Goal: Task Accomplishment & Management: Use online tool/utility

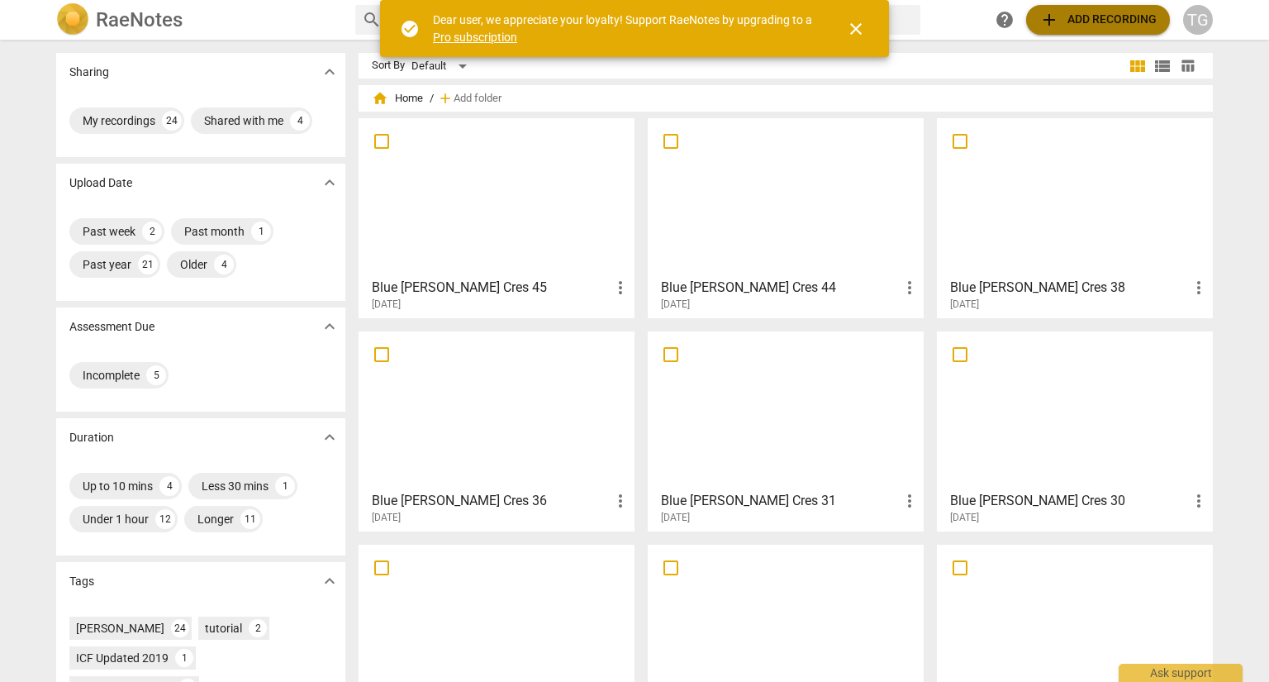
click at [1126, 26] on span "add Add recording" at bounding box center [1098, 20] width 117 height 20
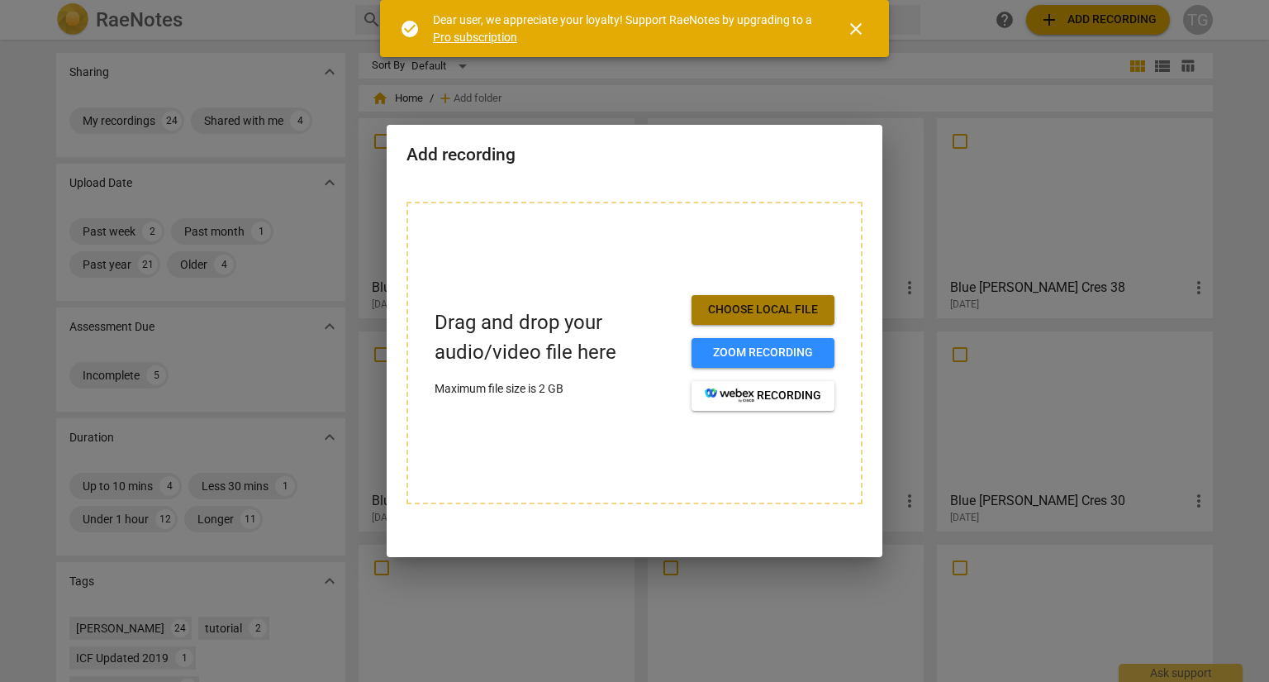
click at [763, 312] on span "Choose local file" at bounding box center [763, 310] width 117 height 17
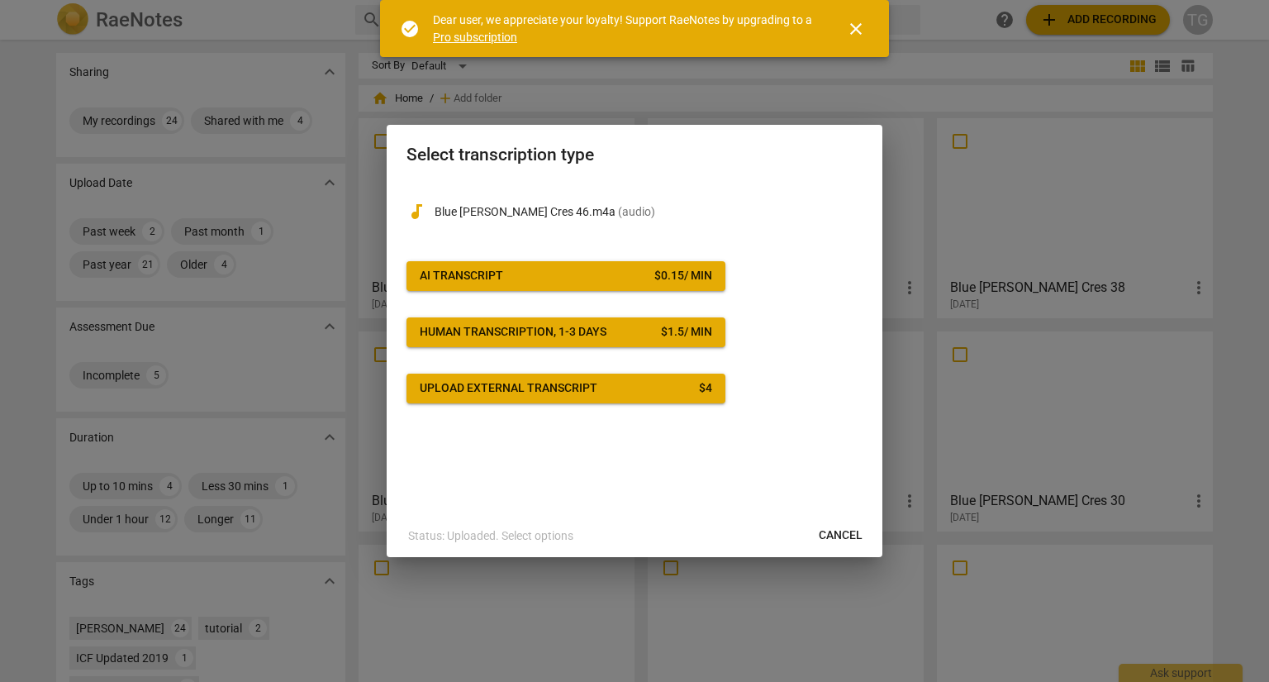
click at [542, 272] on span "AI Transcript $ 0.15 / min" at bounding box center [566, 276] width 293 height 17
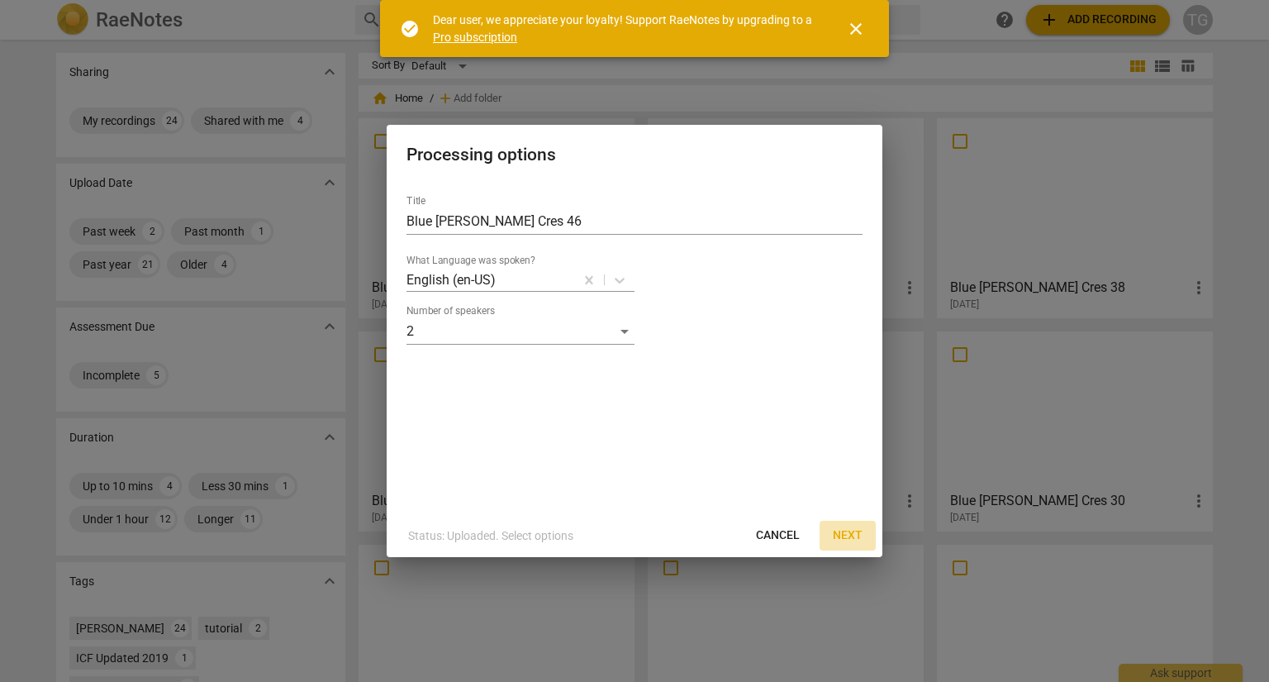
click at [848, 538] on span "Next" at bounding box center [848, 535] width 30 height 17
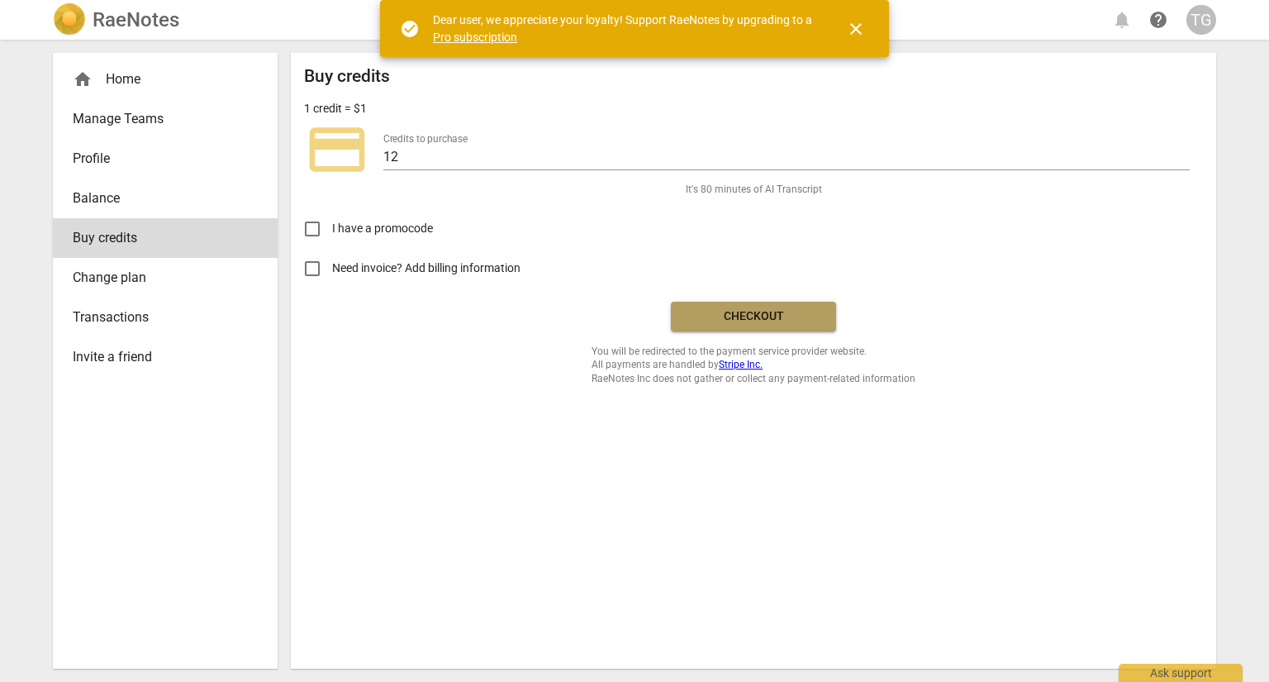
click at [736, 315] on span "Checkout" at bounding box center [753, 316] width 139 height 17
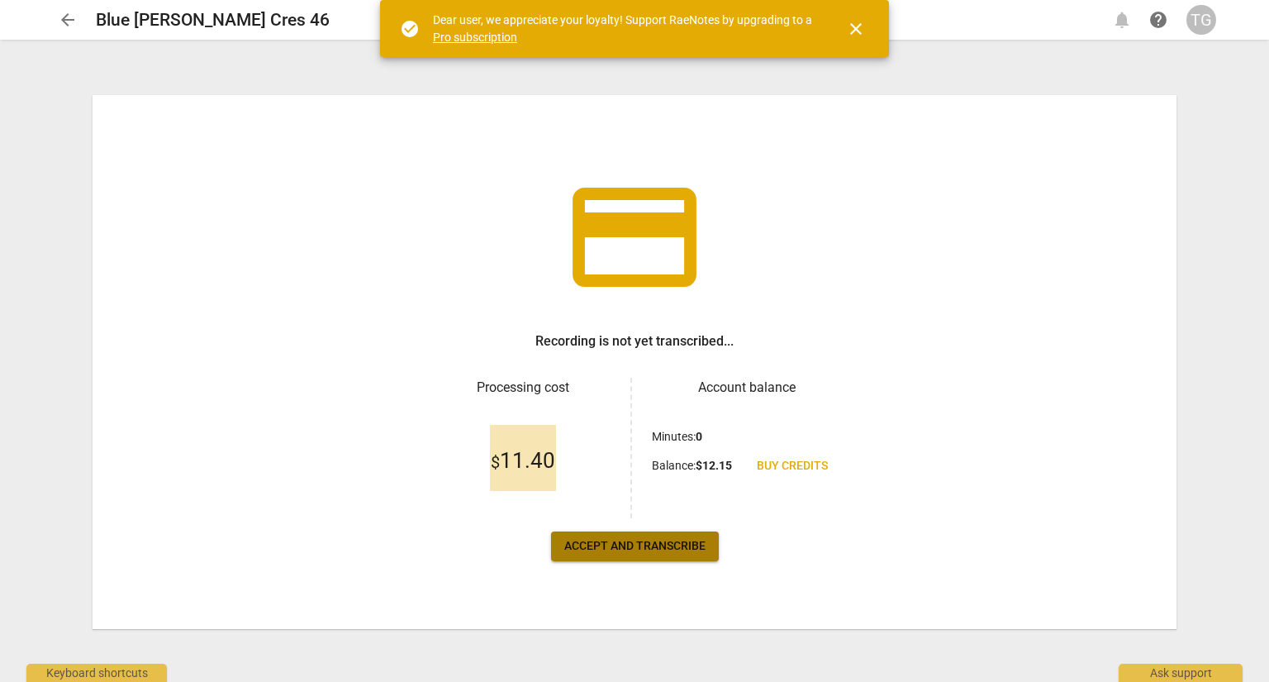
click at [697, 551] on span "Accept and transcribe" at bounding box center [634, 546] width 141 height 17
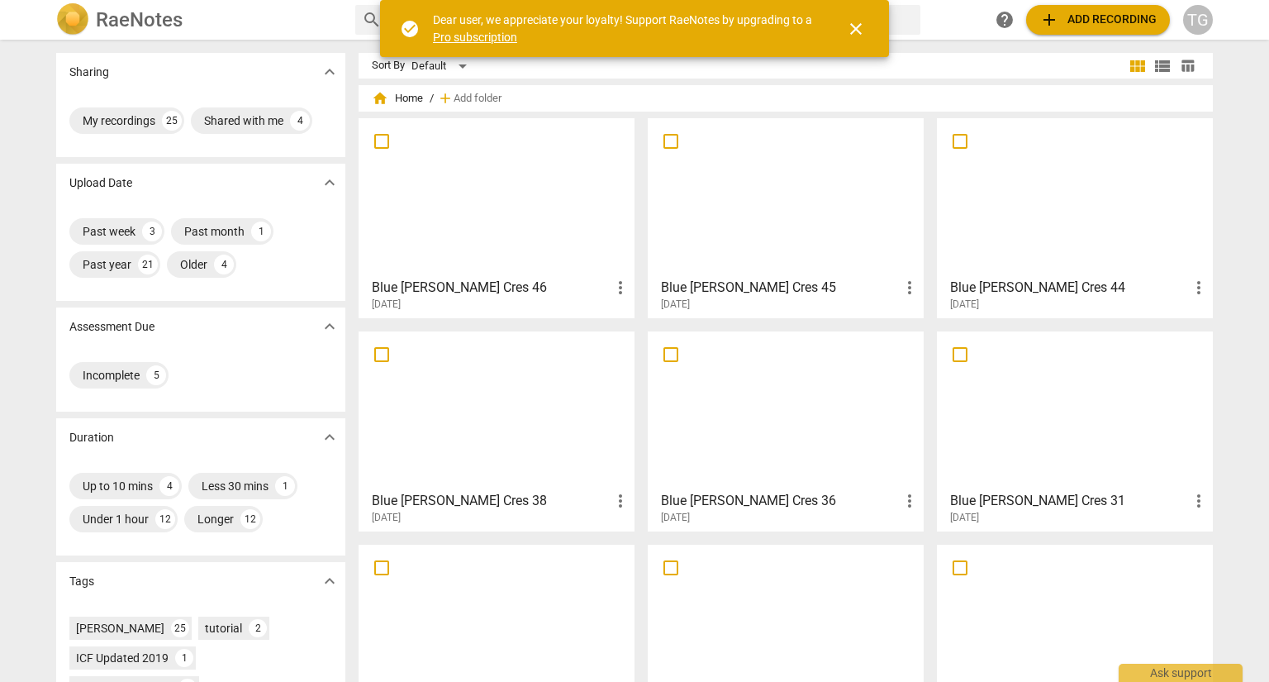
click at [474, 216] on div at bounding box center [496, 197] width 264 height 146
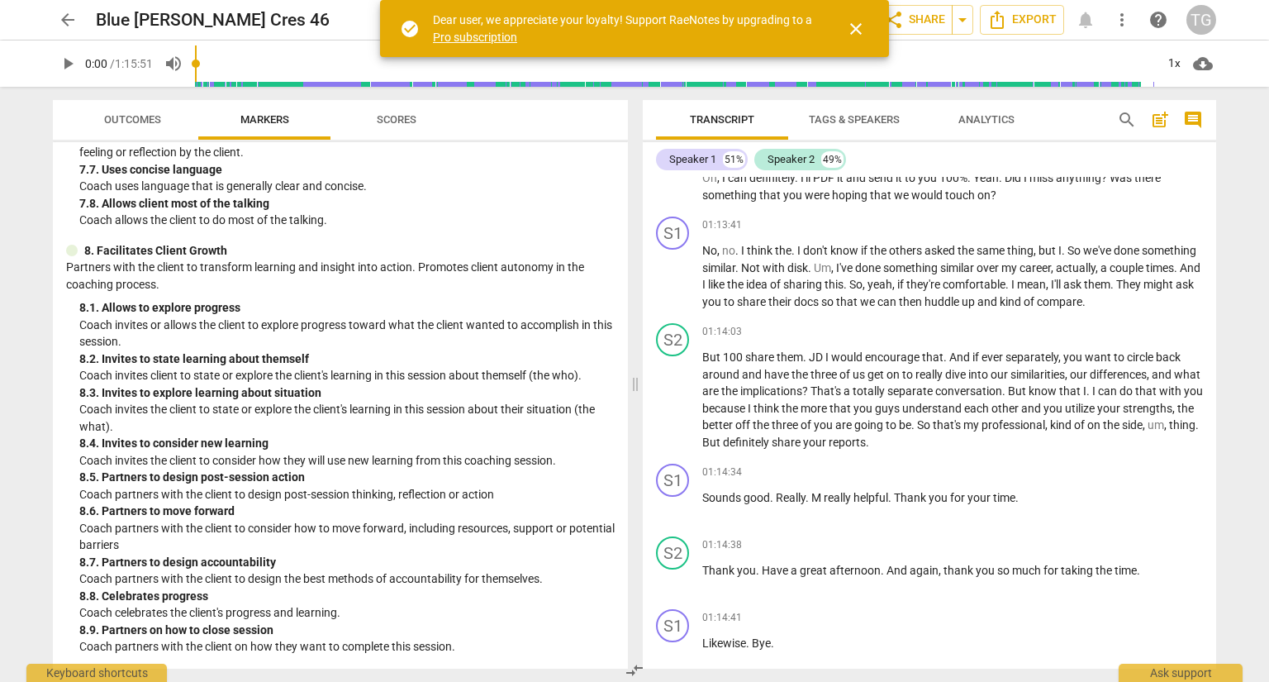
scroll to position [21472, 0]
click at [1223, 203] on div "Transcript Tags & Speakers Analytics search post_add comment Speaker 1 51% Spea…" at bounding box center [932, 384] width 593 height 595
click at [1222, 203] on div "Transcript Tags & Speakers Analytics search post_add comment Speaker 1 51% Spea…" at bounding box center [932, 384] width 593 height 595
click at [859, 27] on span "close" at bounding box center [856, 29] width 20 height 20
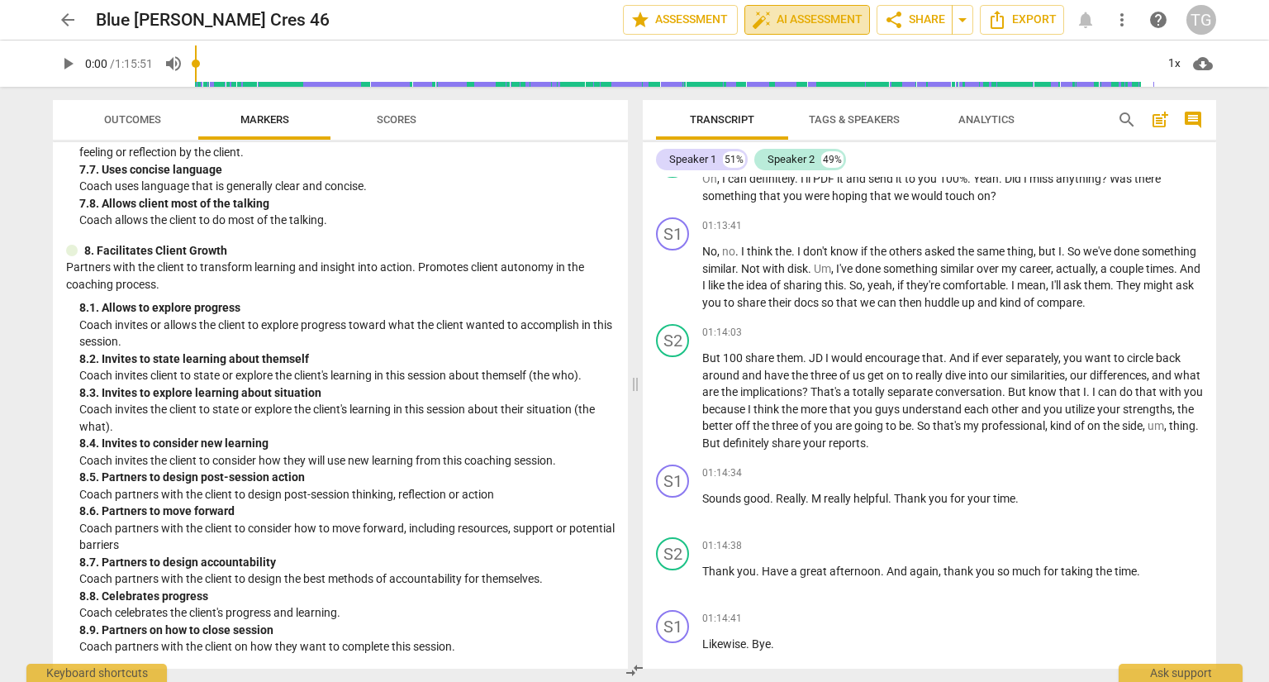
click at [837, 31] on button "auto_fix_high AI Assessment" at bounding box center [808, 20] width 126 height 30
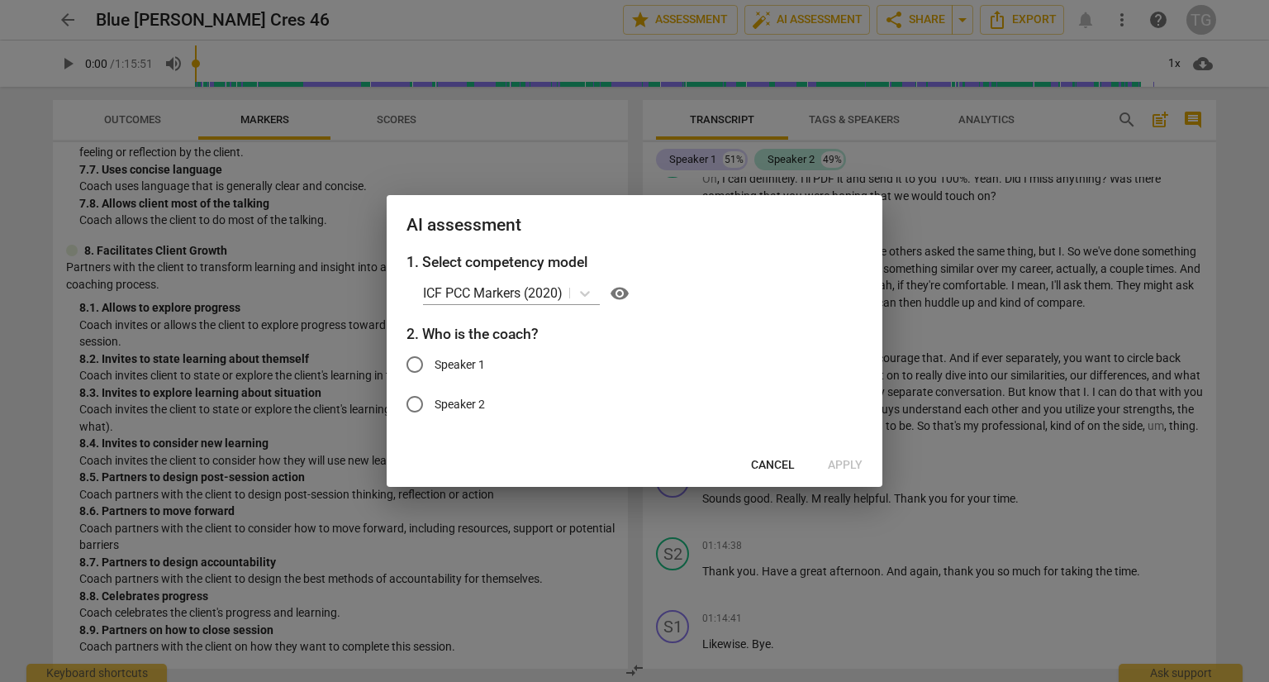
click at [422, 359] on input "Speaker 1" at bounding box center [415, 365] width 40 height 40
radio input "true"
click at [789, 469] on span "Cancel" at bounding box center [773, 465] width 44 height 17
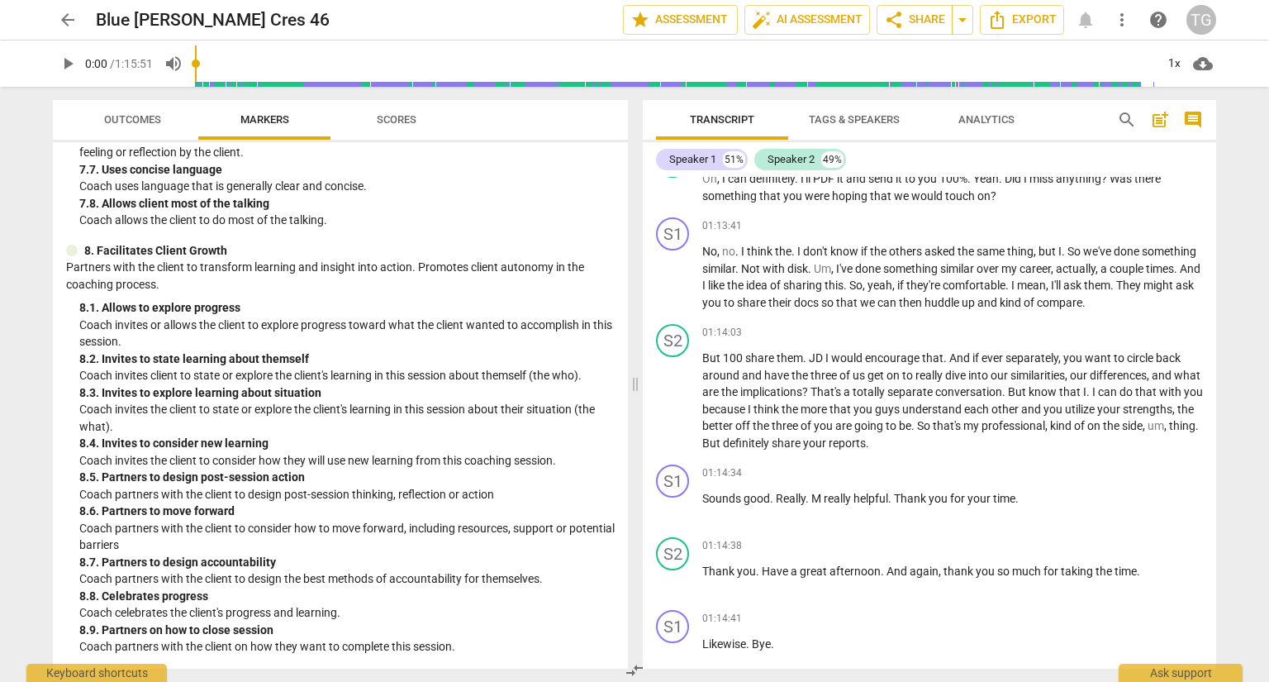
click at [874, 126] on span "Tags & Speakers" at bounding box center [854, 119] width 91 height 12
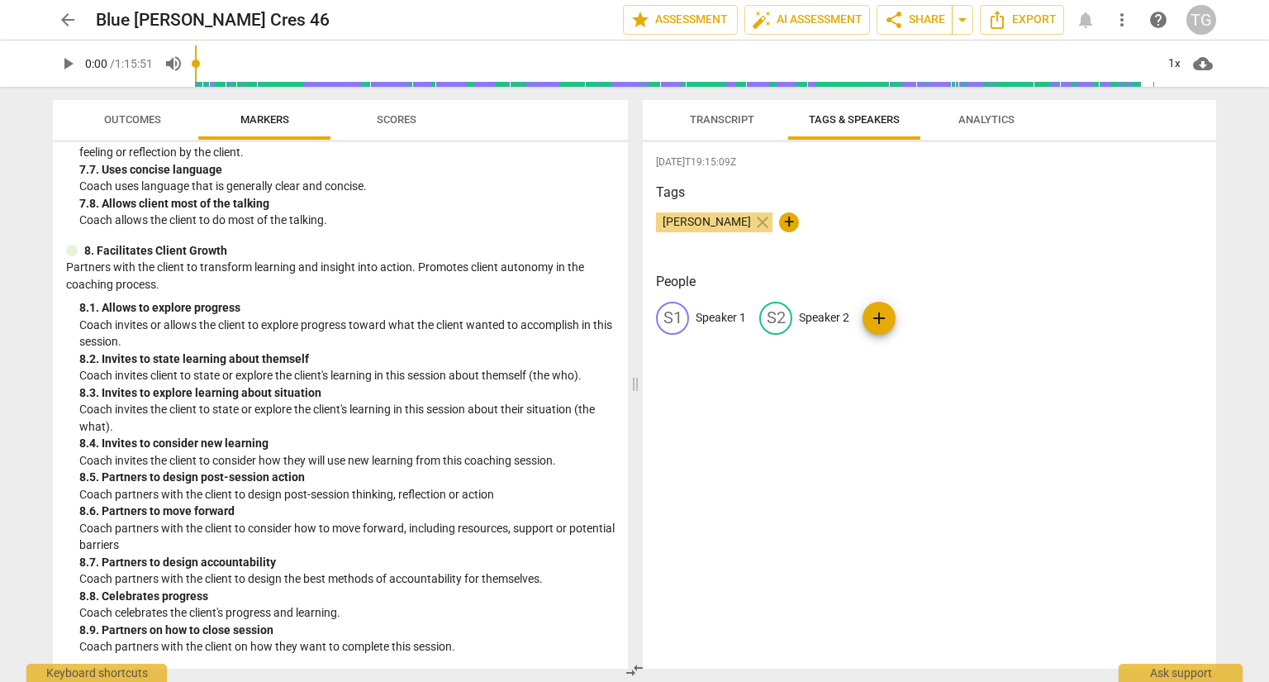
scroll to position [1387, 0]
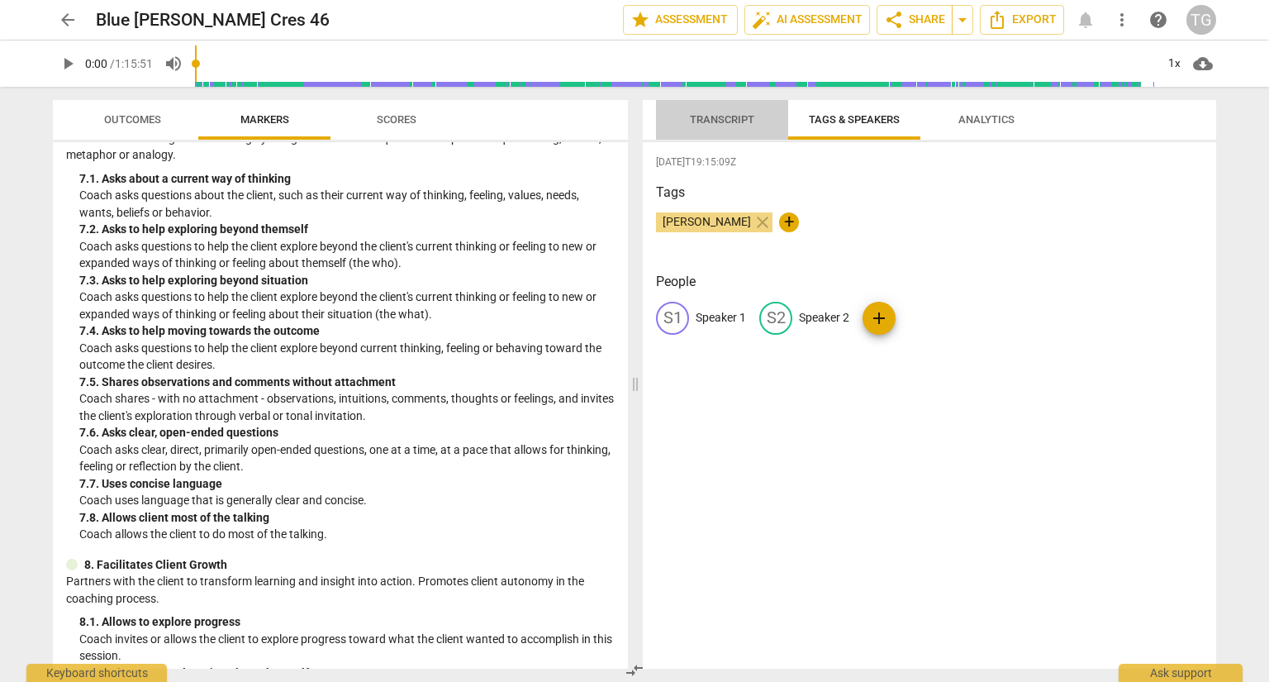
click at [716, 121] on span "Transcript" at bounding box center [722, 119] width 64 height 12
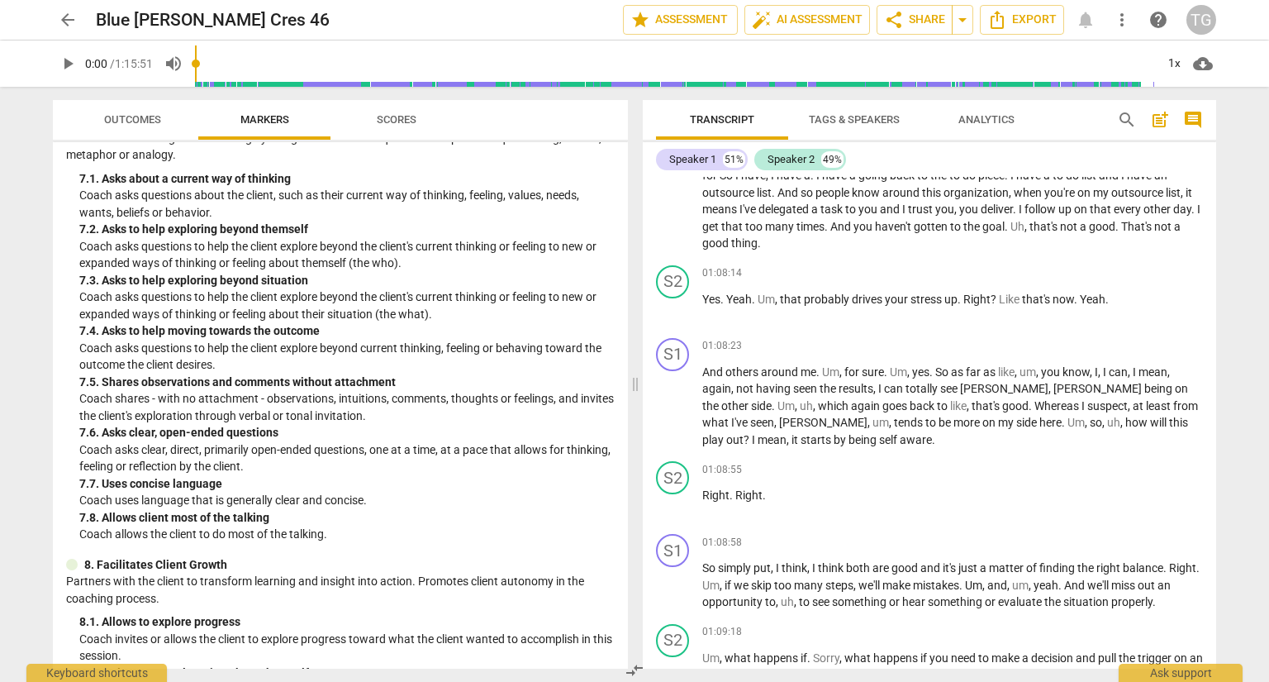
scroll to position [0, 0]
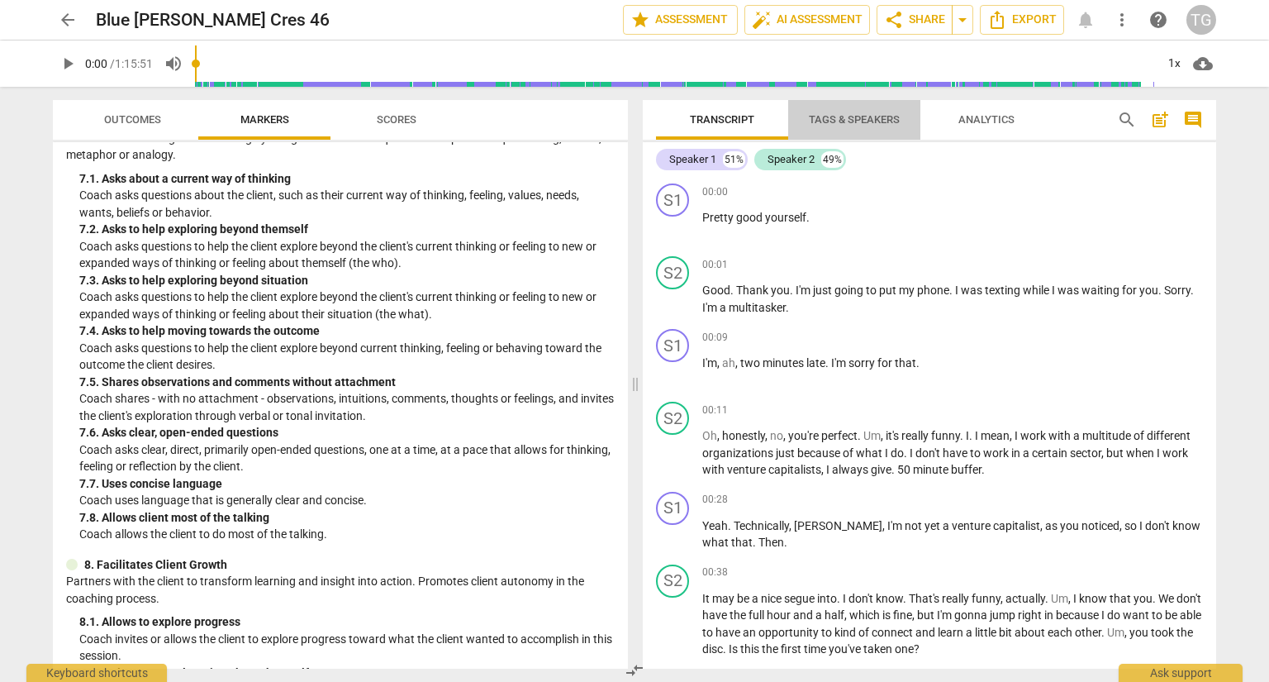
click at [873, 129] on span "Tags & Speakers" at bounding box center [854, 120] width 131 height 22
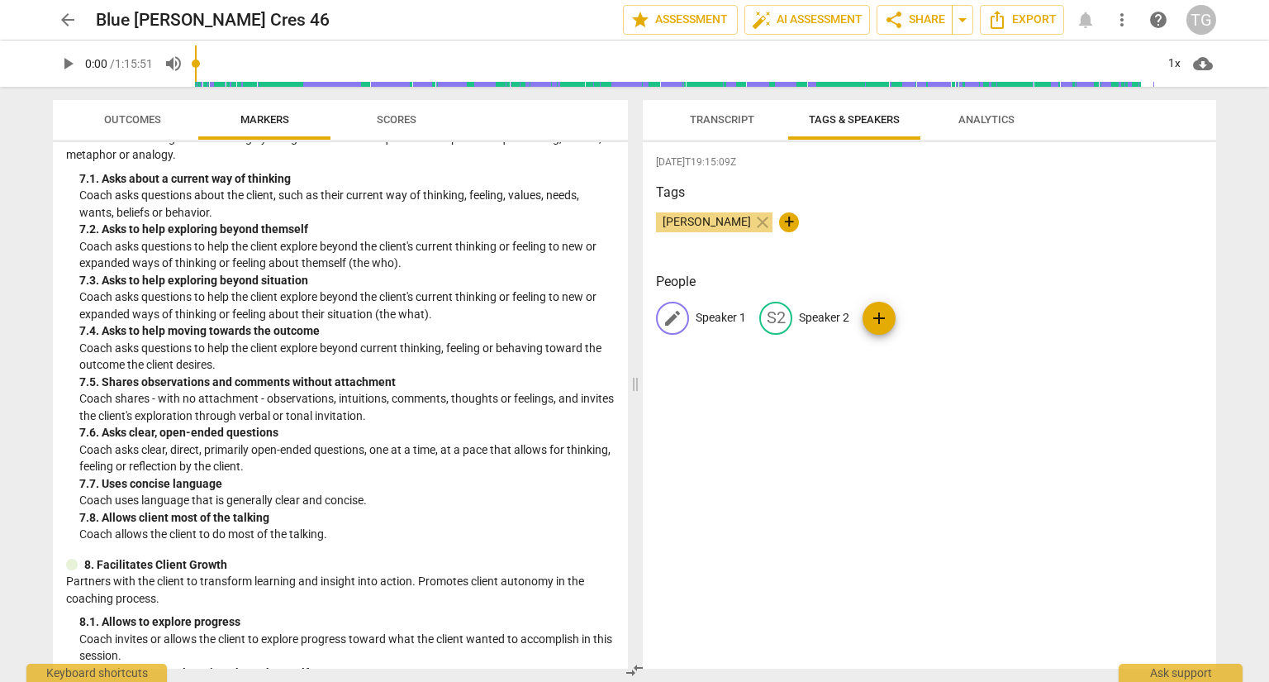
click at [707, 318] on p "Speaker 1" at bounding box center [721, 317] width 50 height 17
type input "JD"
click at [944, 316] on p "Speaker 2" at bounding box center [932, 317] width 50 height 17
type input "[PERSON_NAME]"
click at [885, 397] on div "[DATE]T19:15:09Z Tags [PERSON_NAME] close + People JD JD edit [PERSON_NAME] del…" at bounding box center [929, 405] width 573 height 526
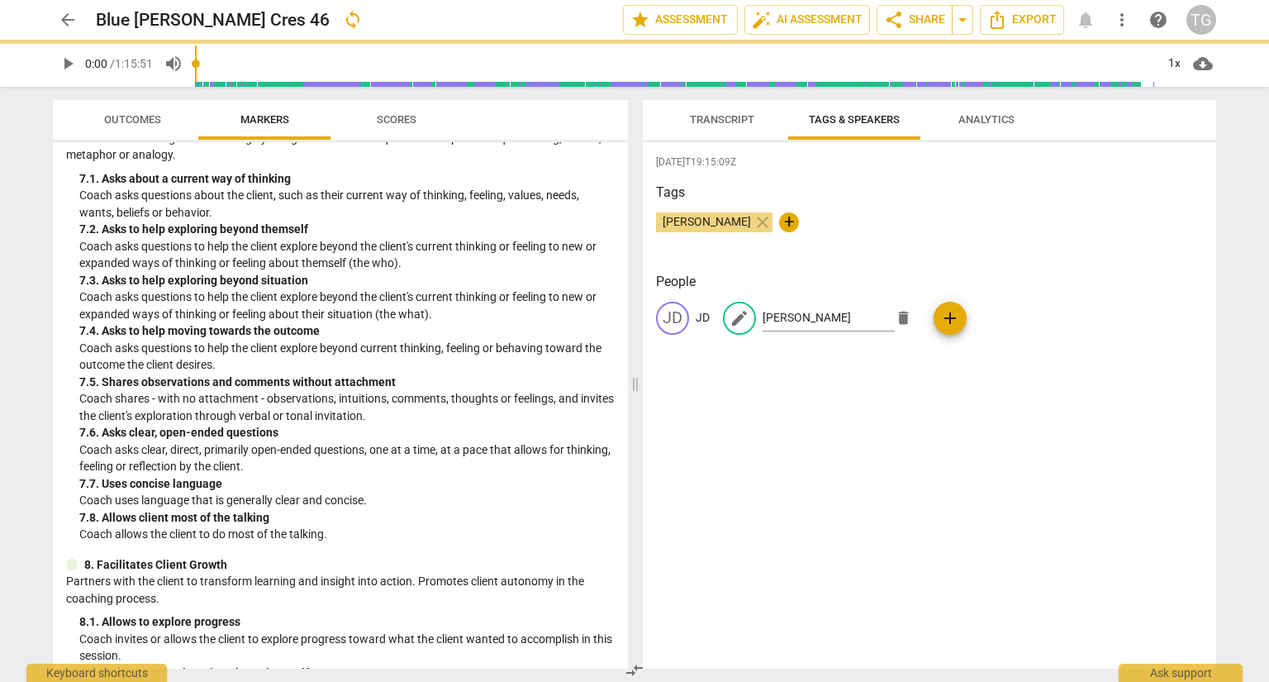
click at [847, 253] on div "Tags [PERSON_NAME] close +" at bounding box center [929, 221] width 547 height 76
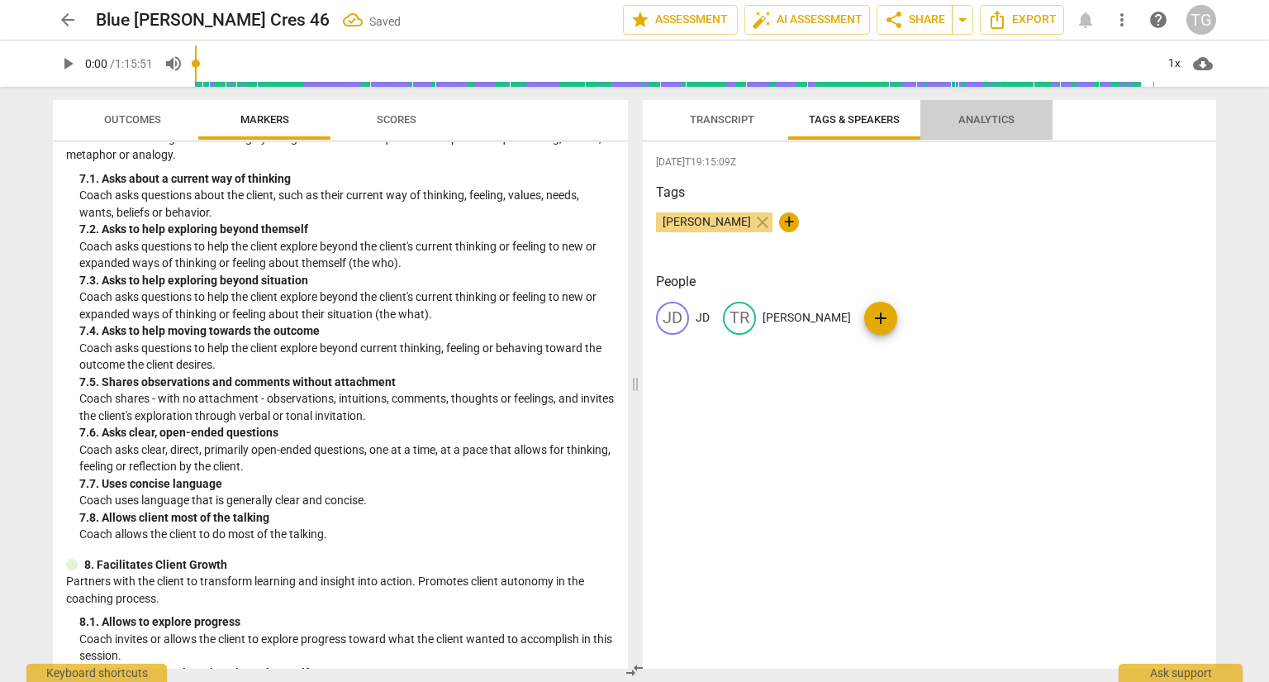
click at [978, 126] on span "Analytics" at bounding box center [987, 119] width 56 height 12
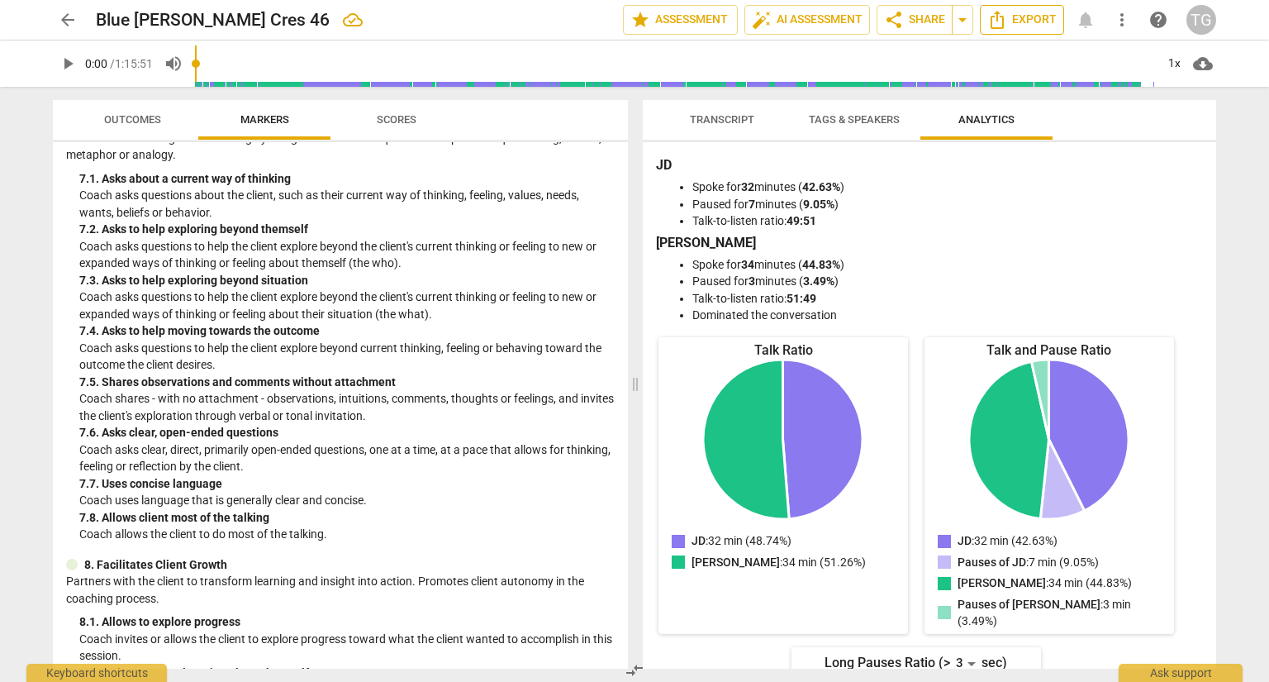
click at [1033, 26] on span "Export" at bounding box center [1022, 20] width 69 height 20
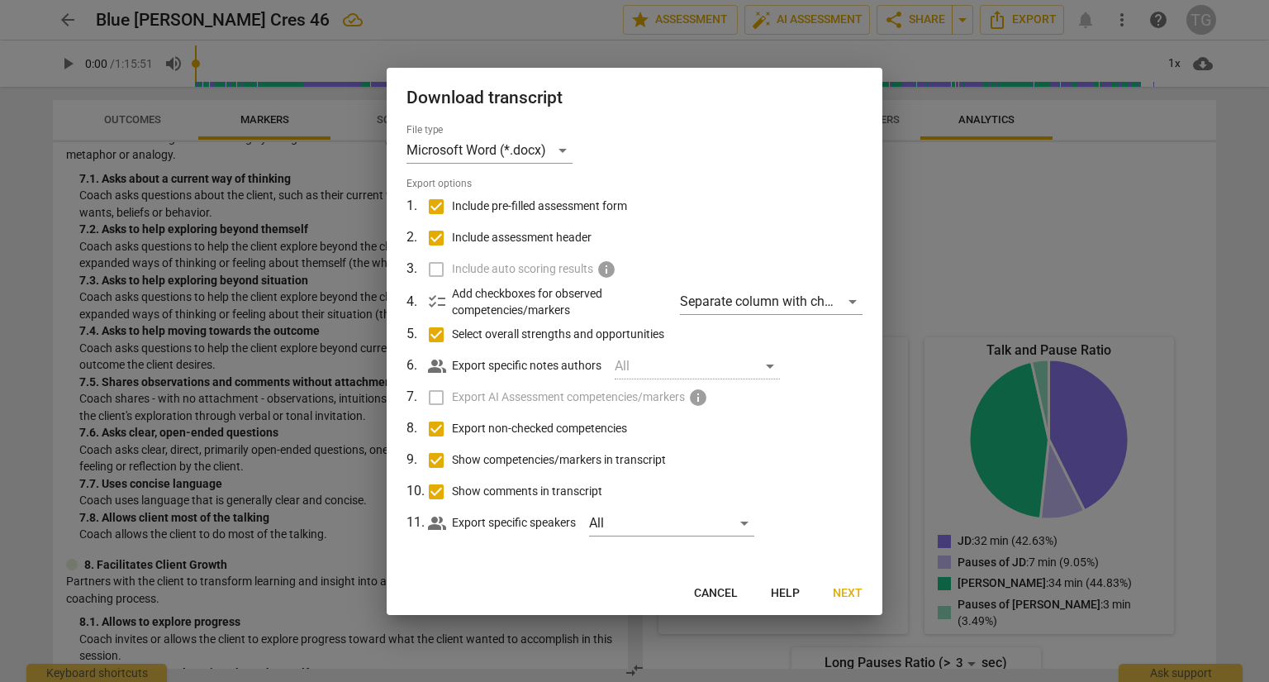
click at [850, 597] on span "Next" at bounding box center [848, 593] width 30 height 17
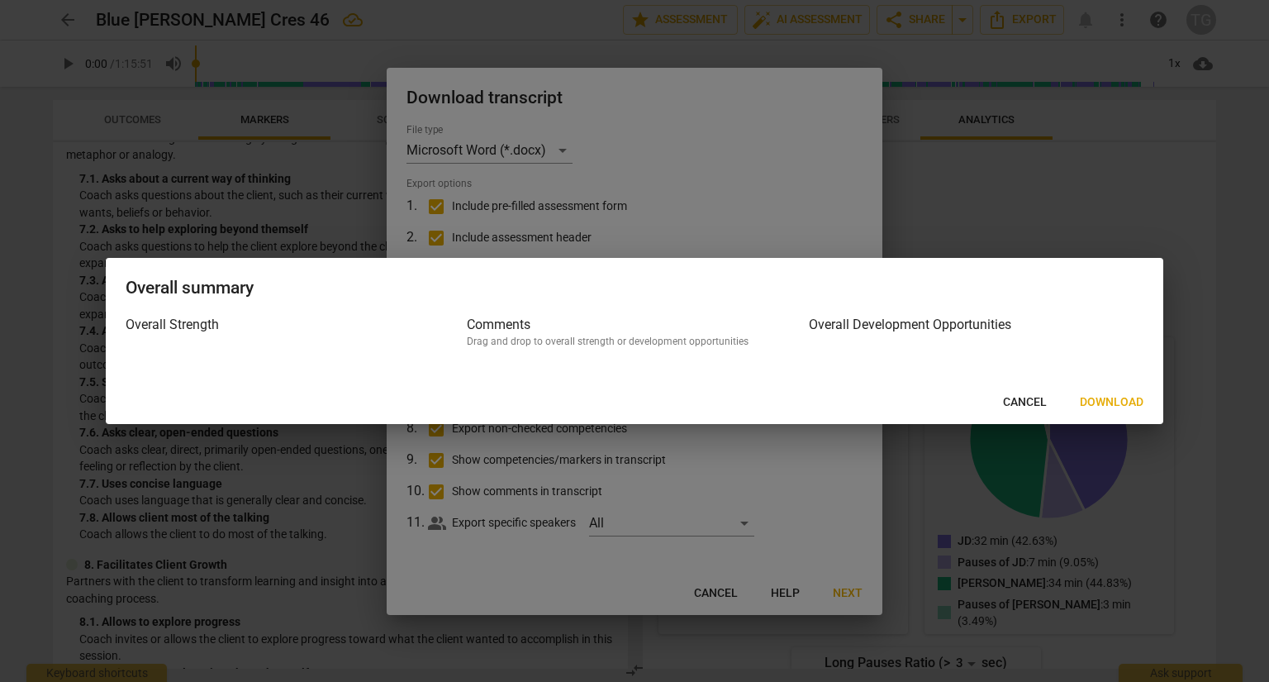
click at [1120, 400] on span "Download" at bounding box center [1112, 402] width 64 height 17
